Goal: Complete application form

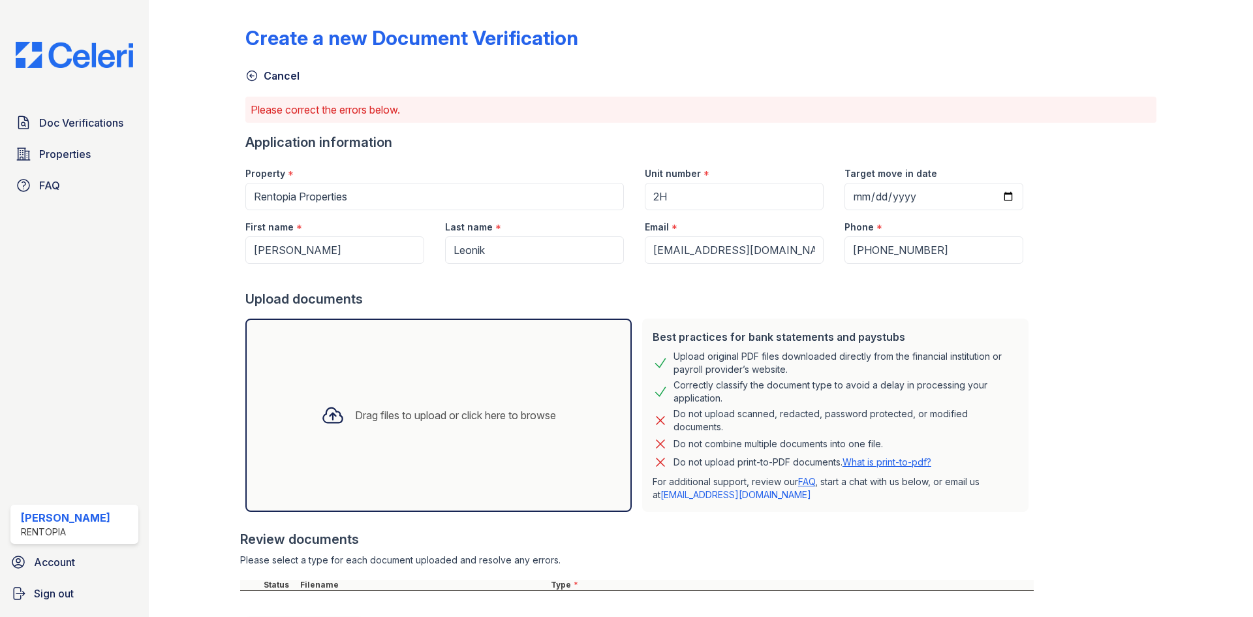
scroll to position [65, 0]
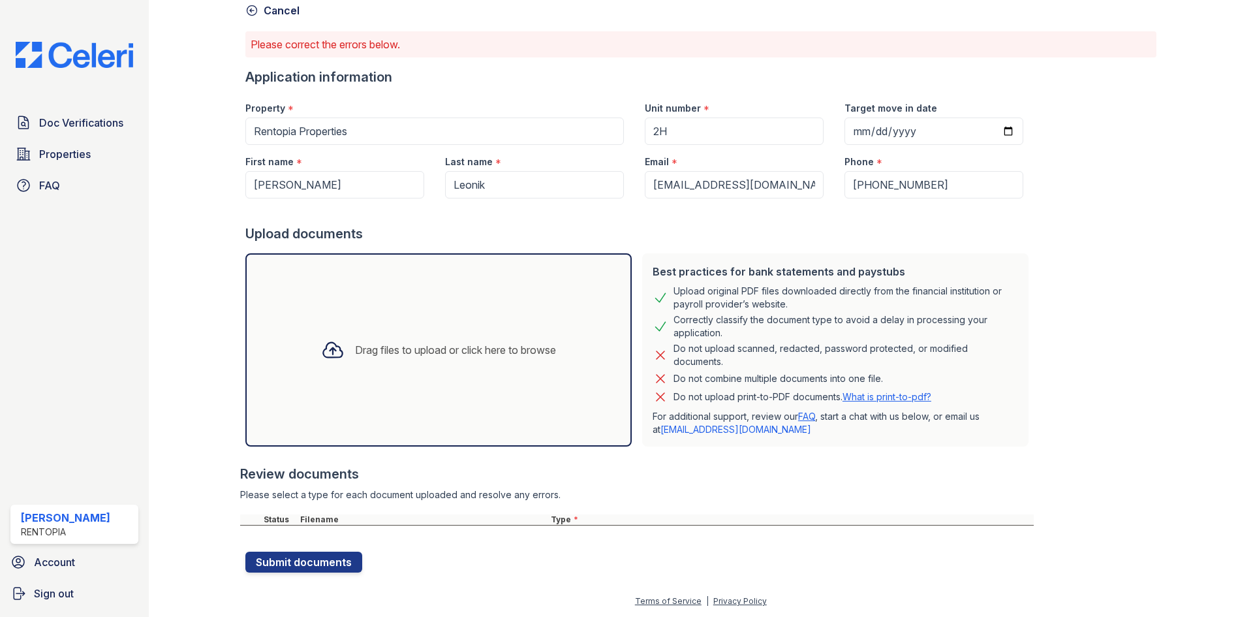
click at [410, 343] on div "Drag files to upload or click here to browse" at bounding box center [455, 350] width 201 height 16
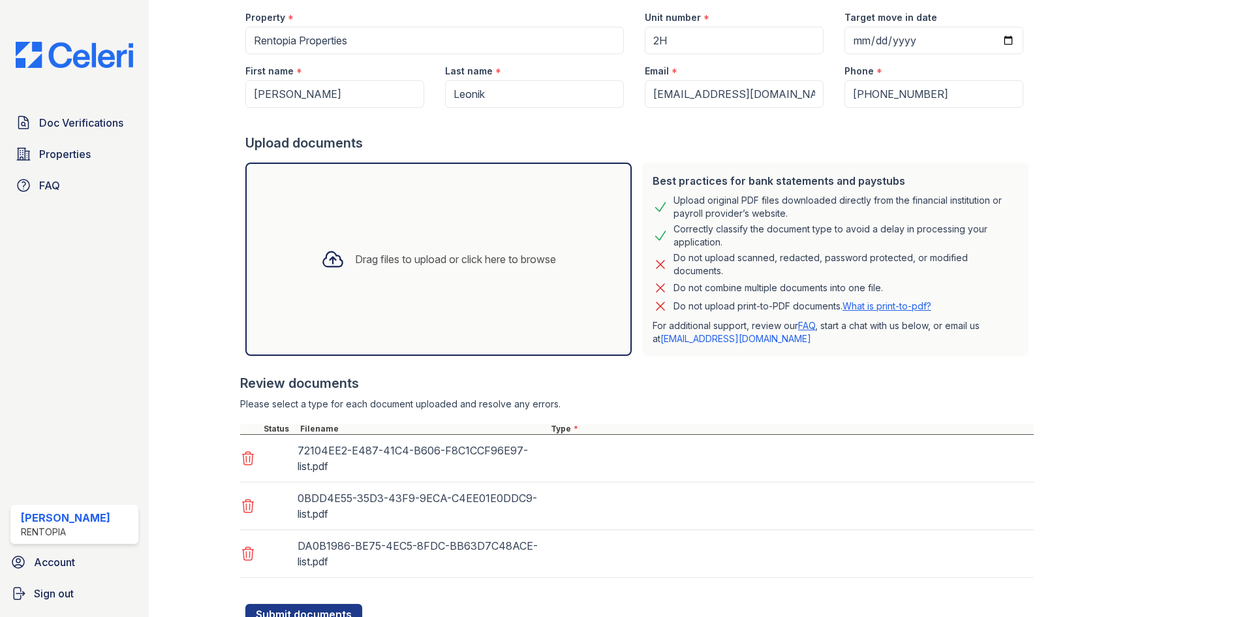
scroll to position [208, 0]
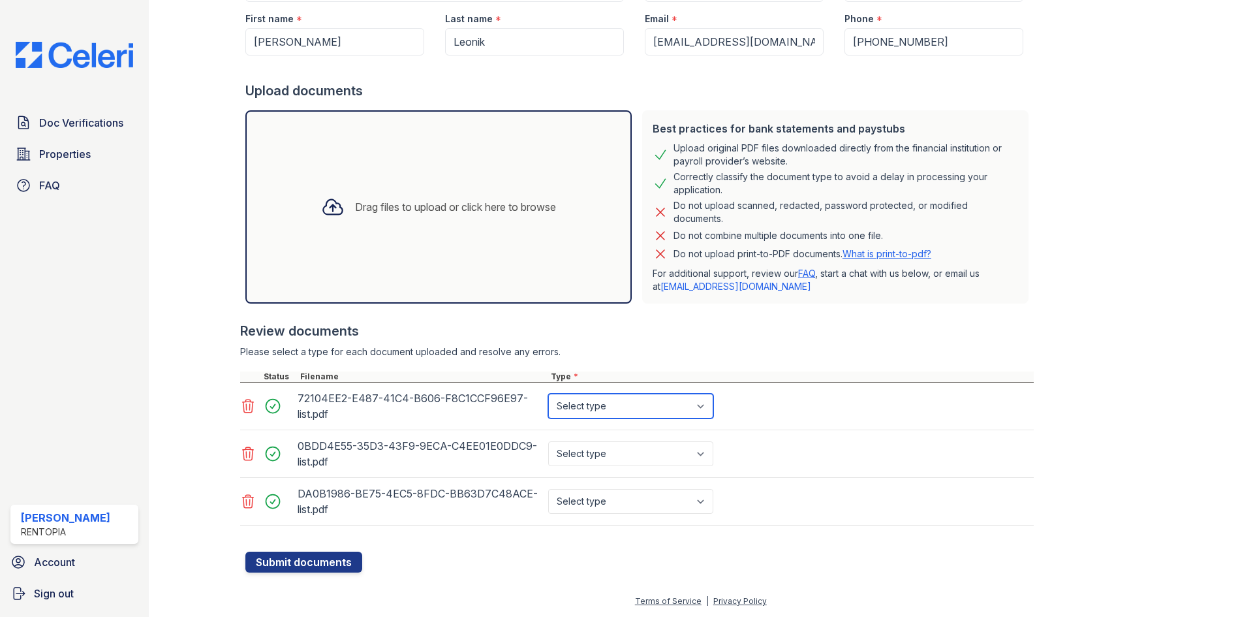
click at [583, 405] on select "Select type Paystub Bank Statement Offer Letter Tax Documents Benefit Award Let…" at bounding box center [630, 405] width 165 height 25
click at [700, 405] on select "Select type Paystub Bank Statement Offer Letter Tax Documents Benefit Award Let…" at bounding box center [630, 405] width 165 height 25
select select "bank_statement"
click at [548, 393] on select "Select type Paystub Bank Statement Offer Letter Tax Documents Benefit Award Let…" at bounding box center [630, 405] width 165 height 25
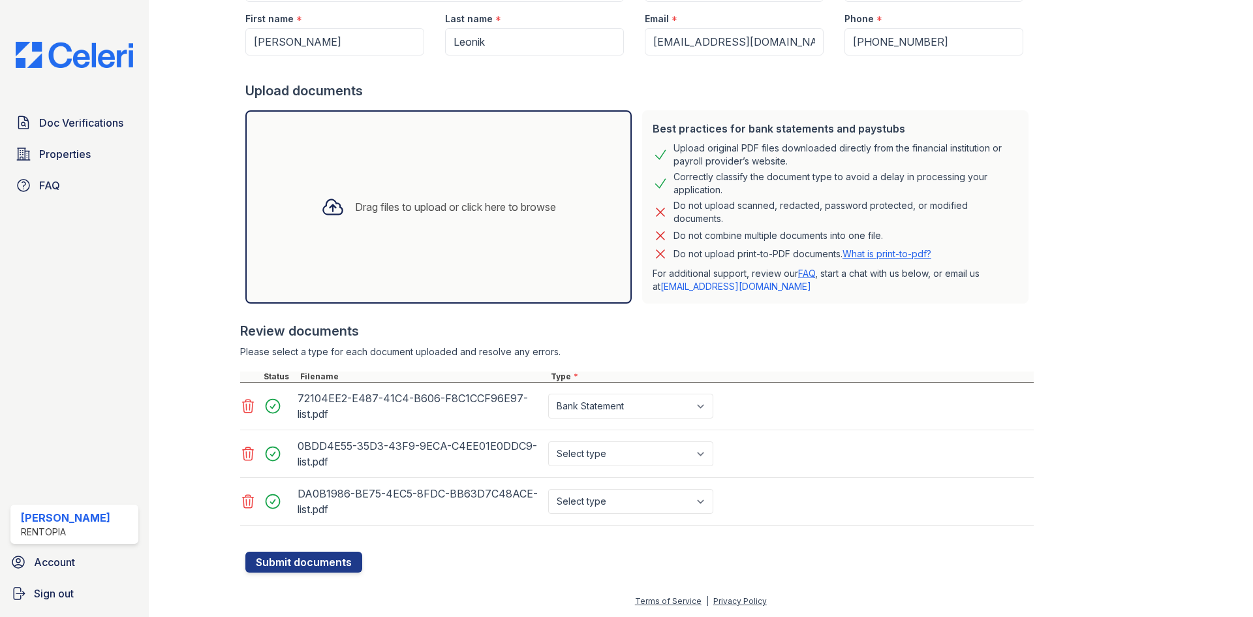
click at [661, 440] on div "Select type Paystub Bank Statement Offer Letter Tax Documents Benefit Award Let…" at bounding box center [631, 453] width 173 height 37
click at [671, 459] on select "Select type Paystub Bank Statement Offer Letter Tax Documents Benefit Award Let…" at bounding box center [630, 453] width 165 height 25
select select "bank_statement"
click at [548, 441] on select "Select type Paystub Bank Statement Offer Letter Tax Documents Benefit Award Let…" at bounding box center [630, 453] width 165 height 25
click at [656, 505] on select "Select type Paystub Bank Statement Offer Letter Tax Documents Benefit Award Let…" at bounding box center [630, 501] width 165 height 25
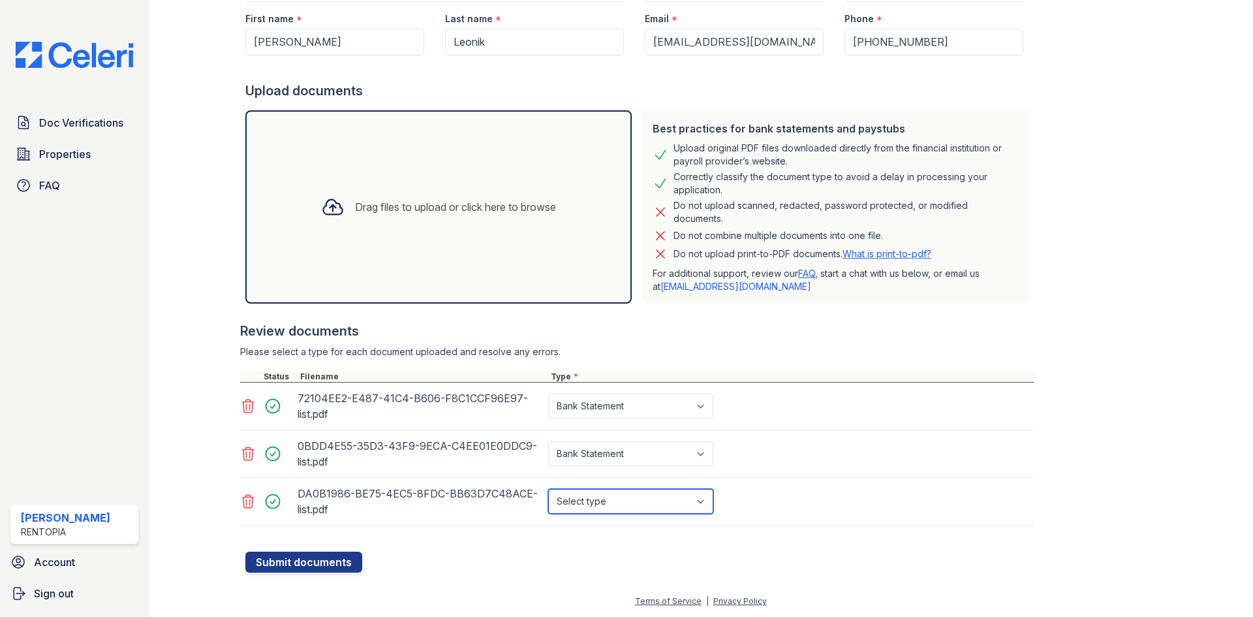
select select "bank_statement"
click at [548, 489] on select "Select type Paystub Bank Statement Offer Letter Tax Documents Benefit Award Let…" at bounding box center [630, 501] width 165 height 25
drag, startPoint x: 315, startPoint y: 559, endPoint x: 361, endPoint y: 536, distance: 51.1
click at [315, 559] on button "Submit documents" at bounding box center [303, 561] width 117 height 21
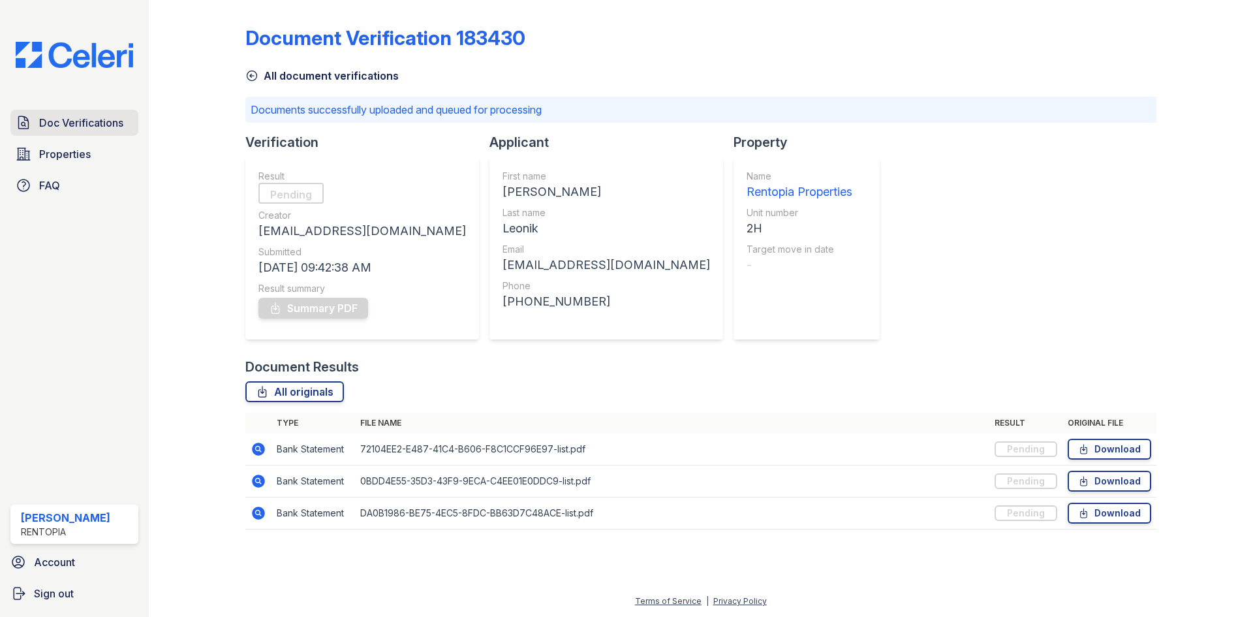
click at [80, 128] on span "Doc Verifications" at bounding box center [81, 123] width 84 height 16
